Goal: Navigation & Orientation: Find specific page/section

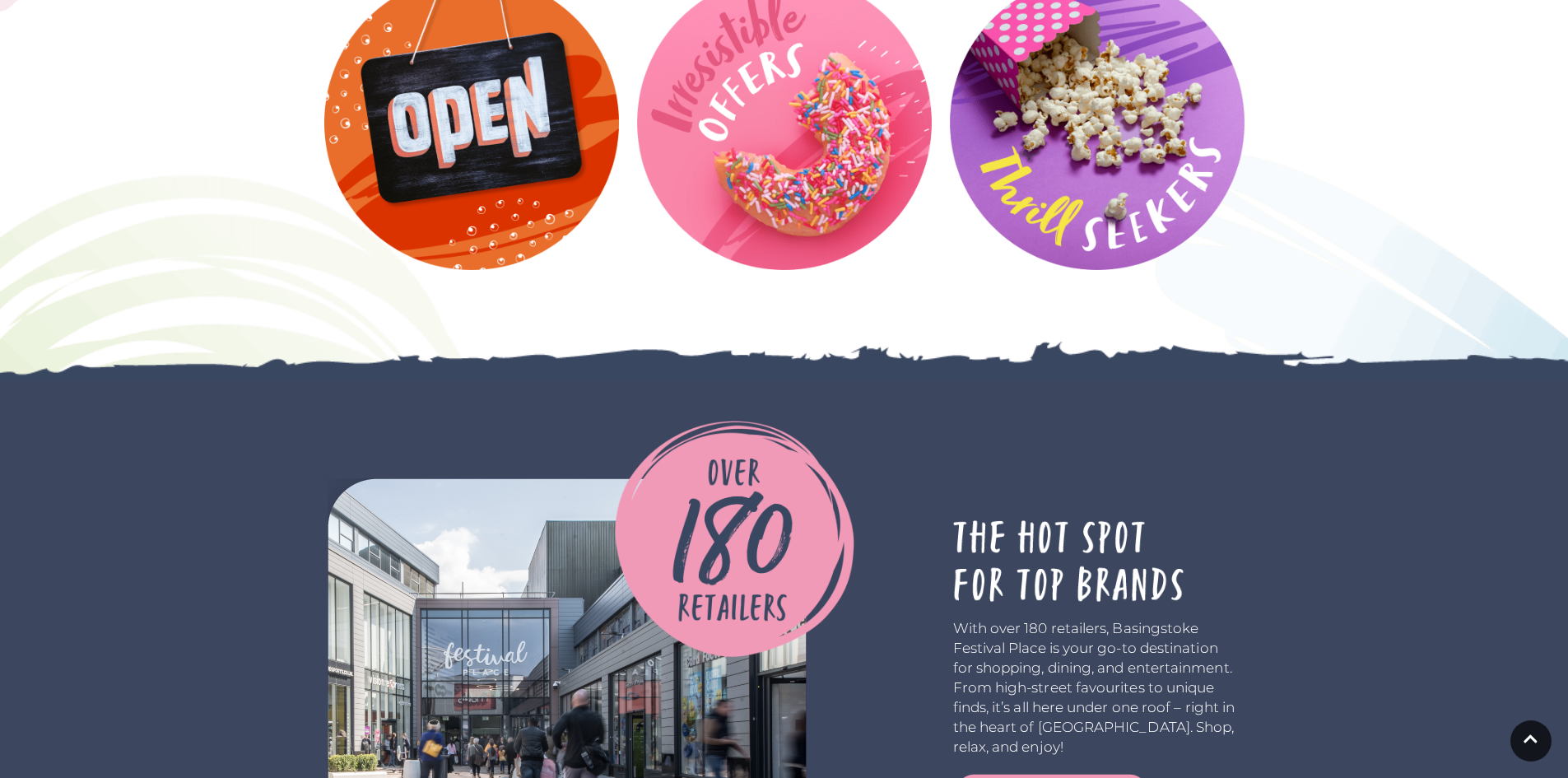
scroll to position [2800, 0]
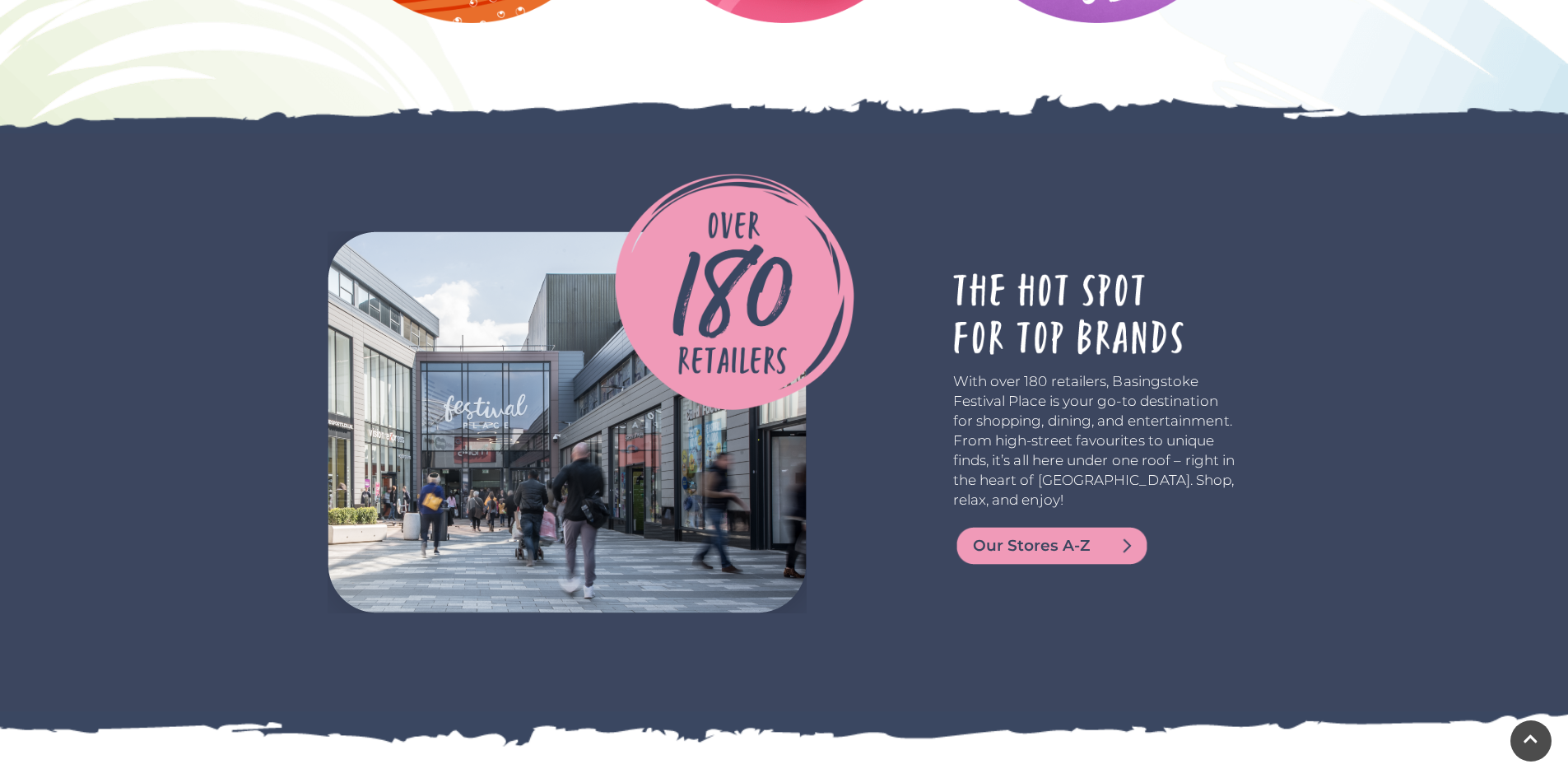
click at [1052, 534] on span "Our Stores A-Z" at bounding box center [1071, 545] width 197 height 23
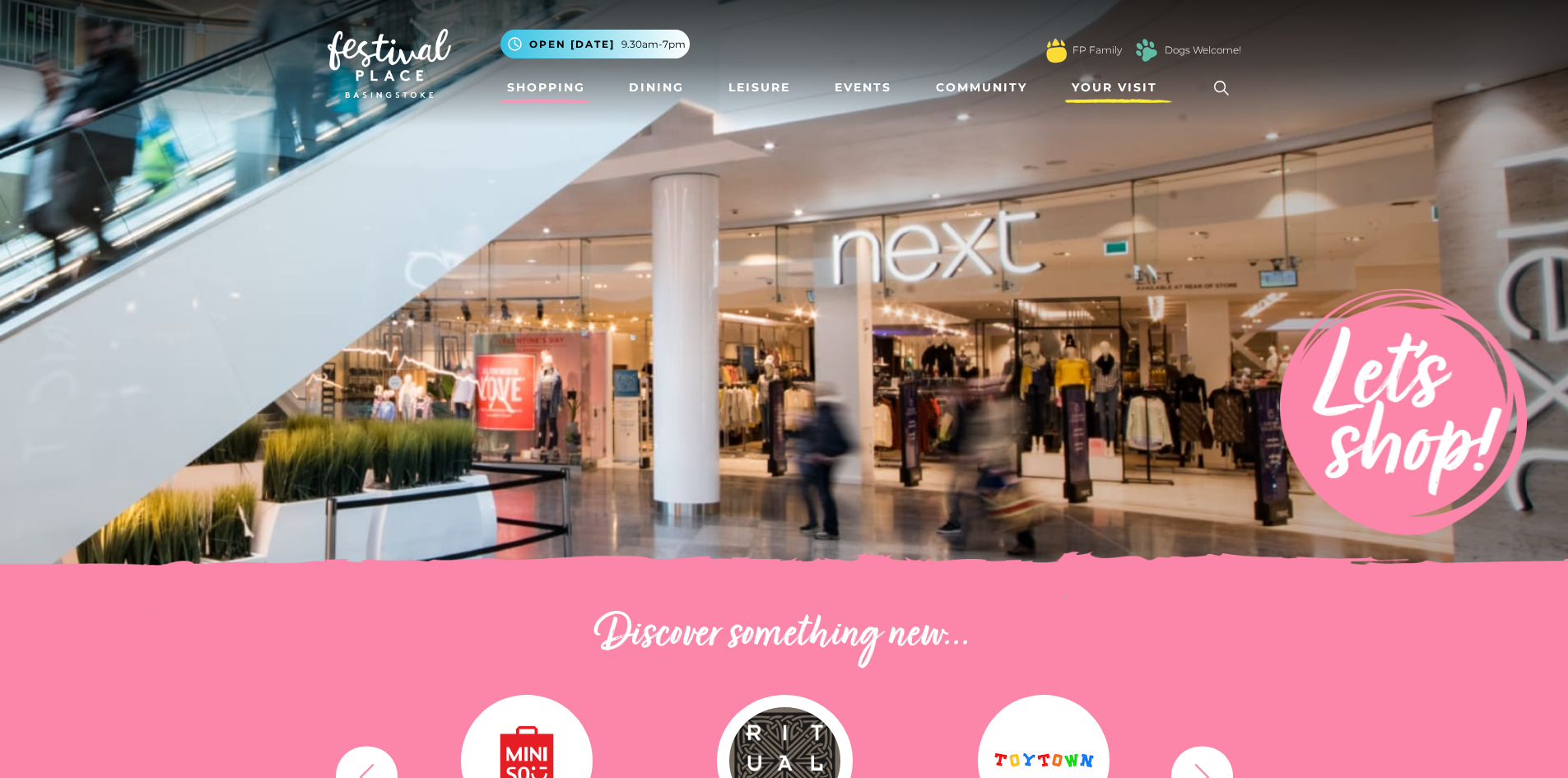
click at [1108, 84] on span "Your Visit" at bounding box center [1114, 88] width 85 height 17
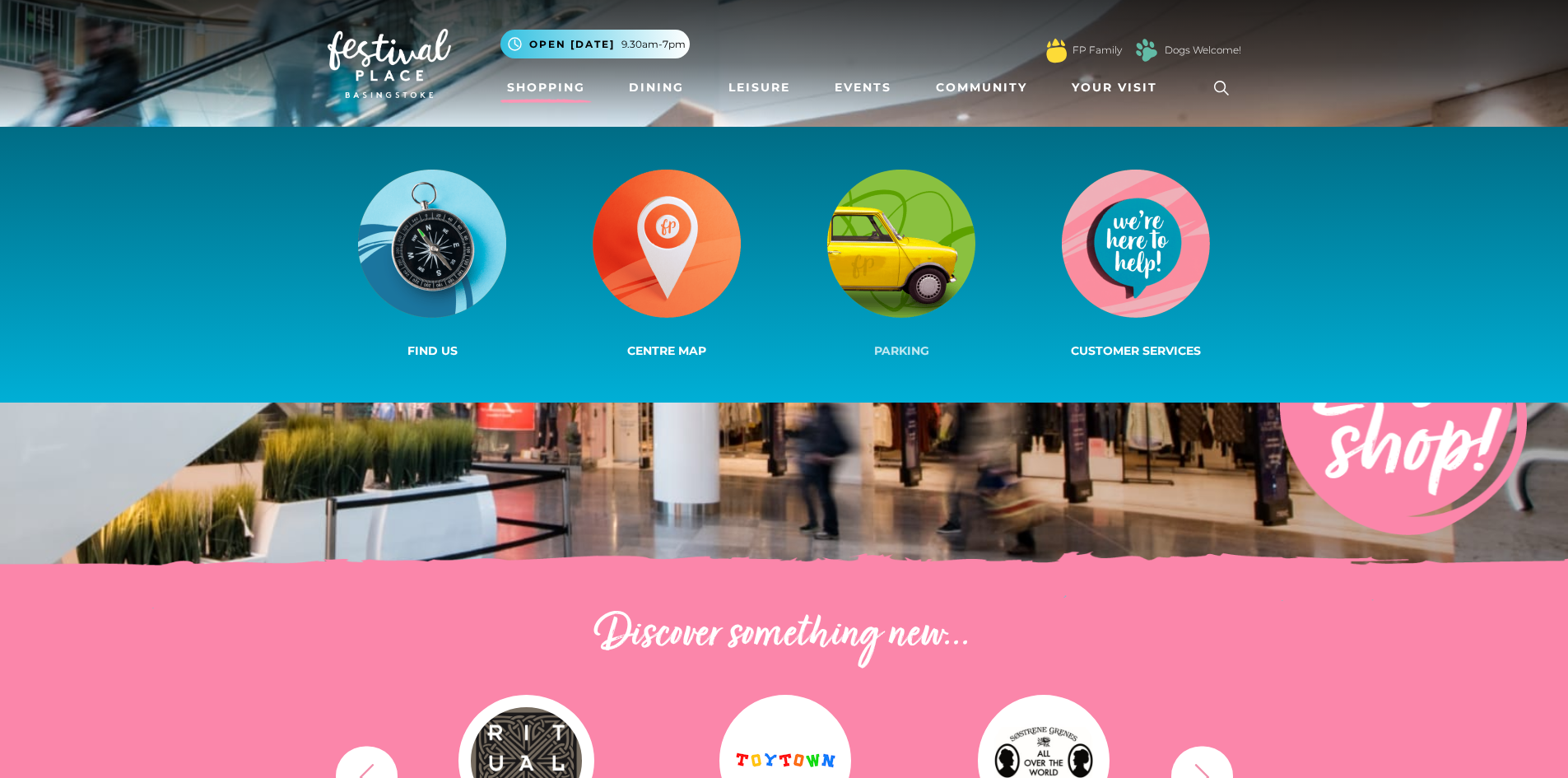
click at [976, 354] on link "Parking" at bounding box center [902, 265] width 234 height 196
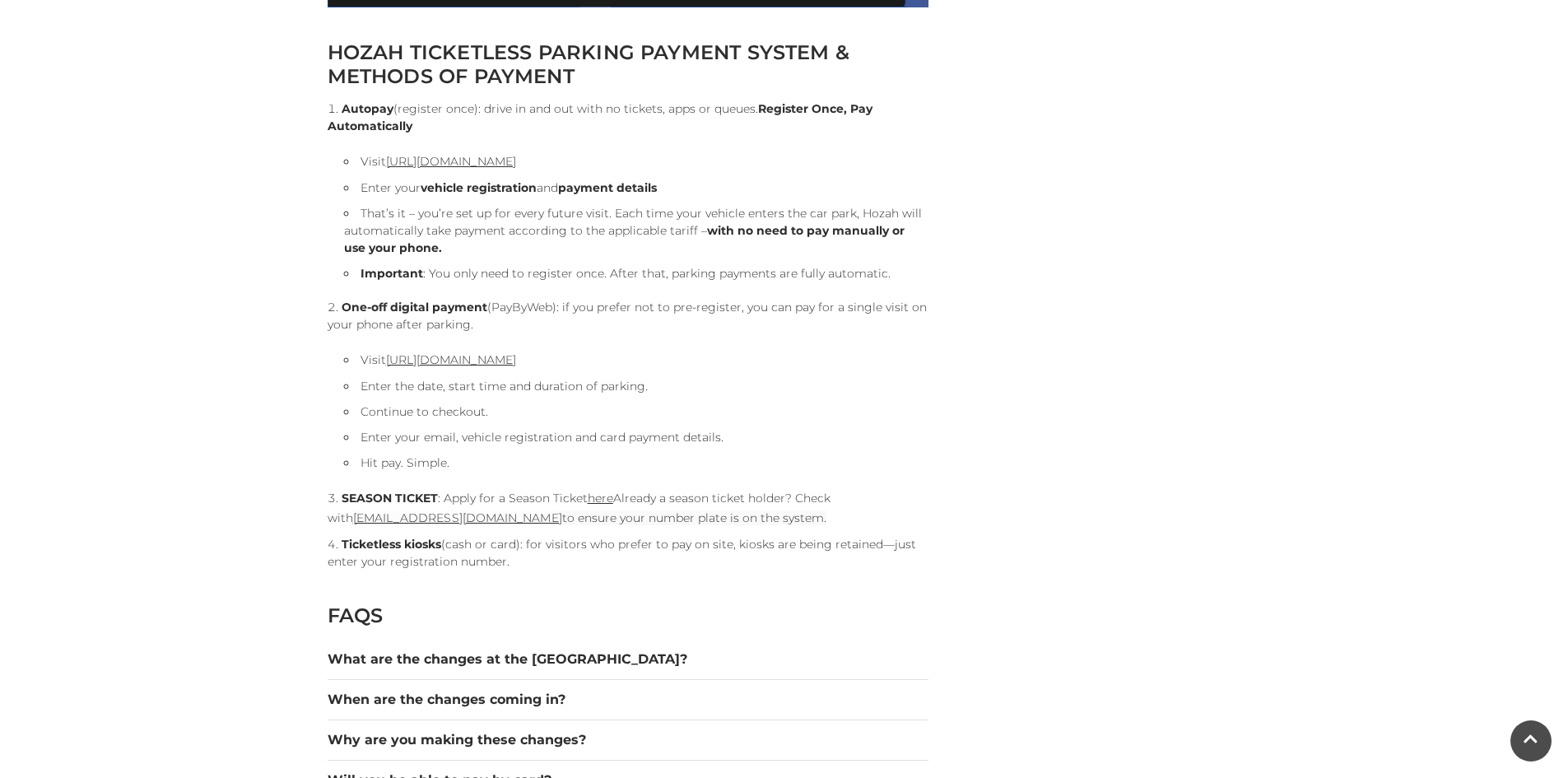
scroll to position [1976, 0]
